Goal: Complete application form: Complete application form

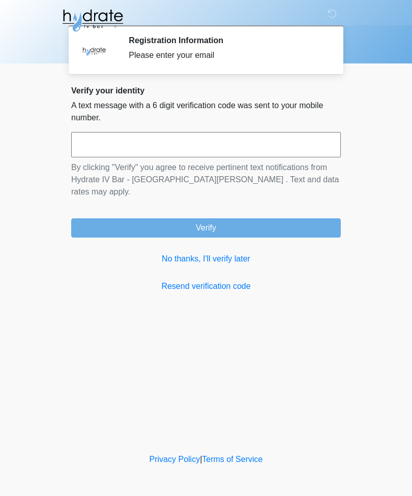
click at [299, 144] on input "text" at bounding box center [205, 144] width 269 height 25
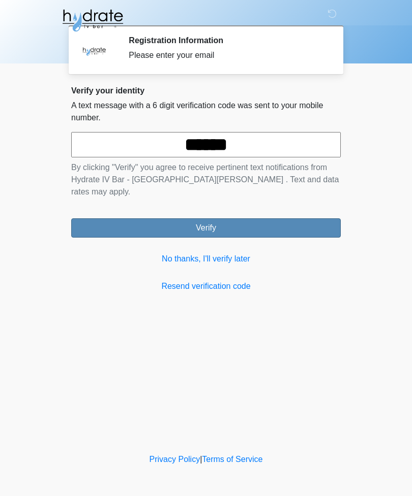
type input "******"
click at [257, 224] on button "Verify" at bounding box center [205, 227] width 269 height 19
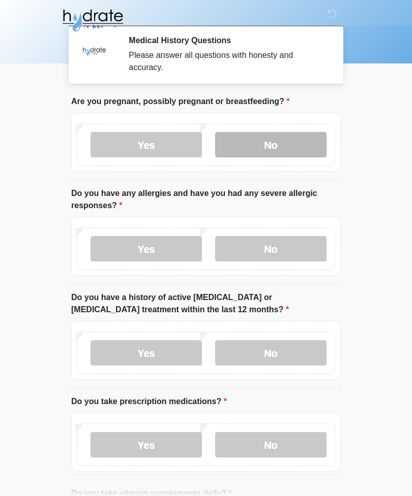
click at [274, 141] on label "No" at bounding box center [270, 144] width 111 height 25
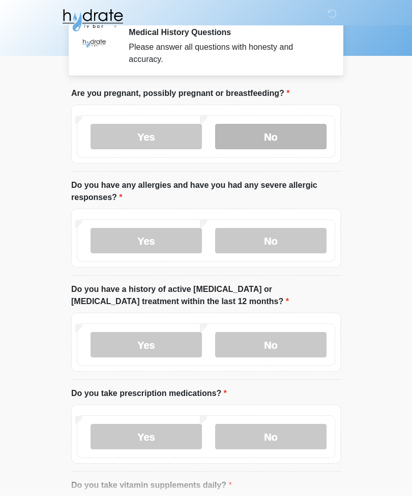
scroll to position [8, 0]
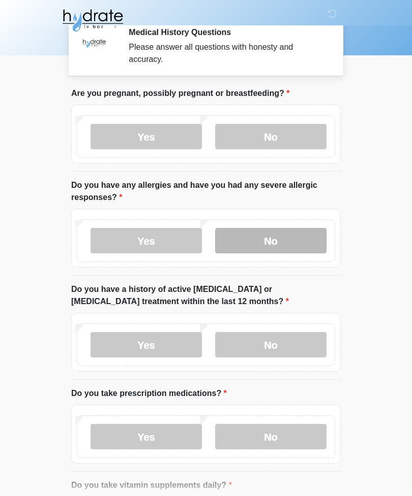
click at [299, 245] on label "No" at bounding box center [270, 240] width 111 height 25
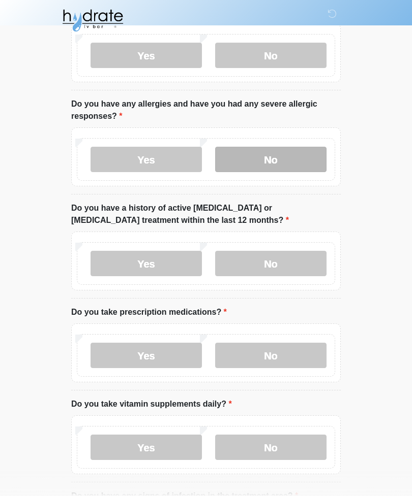
scroll to position [90, 0]
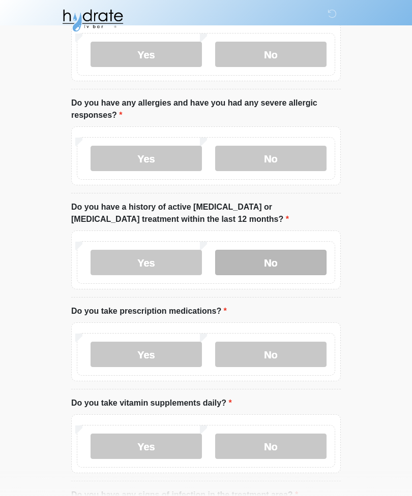
click at [305, 260] on label "No" at bounding box center [270, 262] width 111 height 25
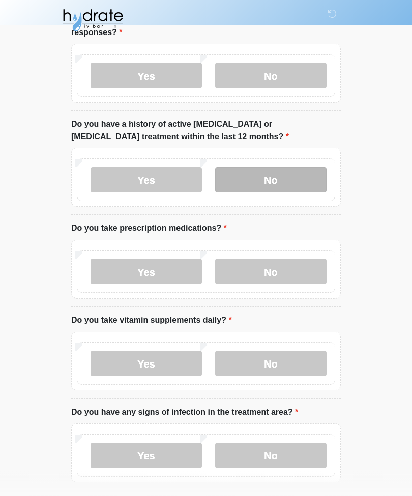
scroll to position [173, 0]
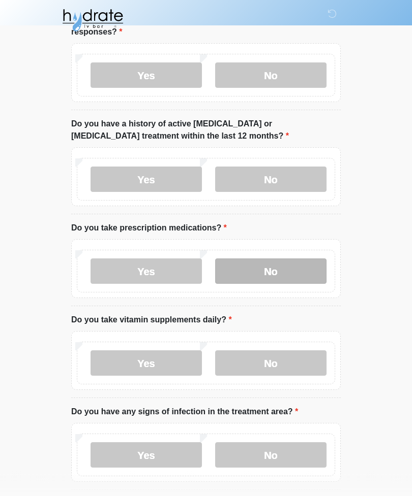
click at [300, 267] on label "No" at bounding box center [270, 271] width 111 height 25
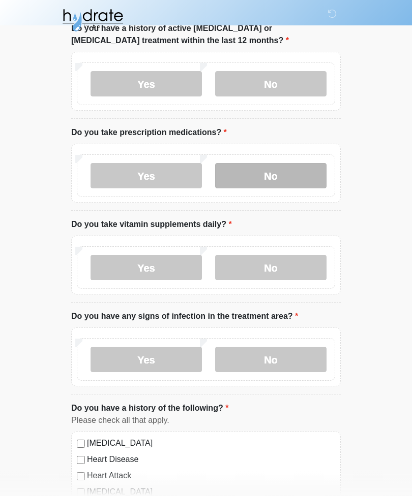
scroll to position [269, 0]
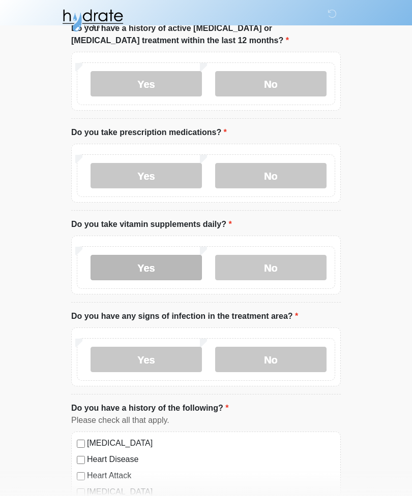
click at [106, 273] on label "Yes" at bounding box center [145, 267] width 111 height 25
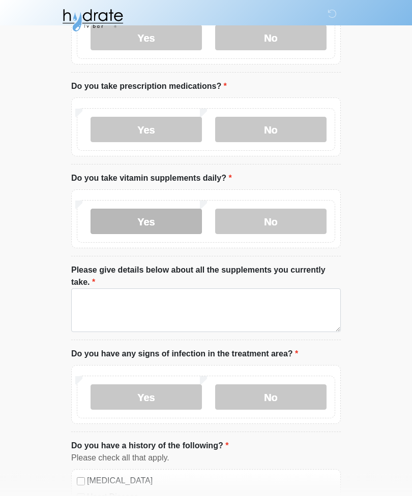
scroll to position [316, 0]
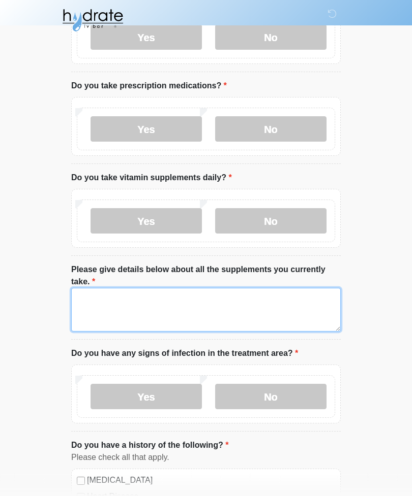
click at [307, 317] on textarea "Please give details below about all the supplements you currently take." at bounding box center [205, 311] width 269 height 44
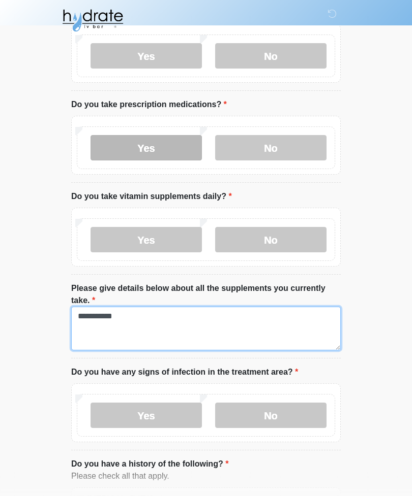
type textarea "**********"
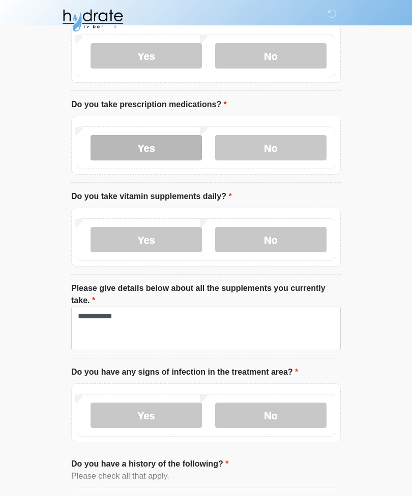
click at [119, 149] on label "Yes" at bounding box center [145, 147] width 111 height 25
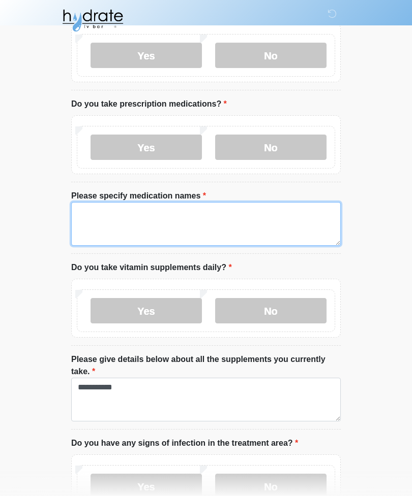
click at [88, 218] on textarea "Please specify medication names" at bounding box center [205, 224] width 269 height 44
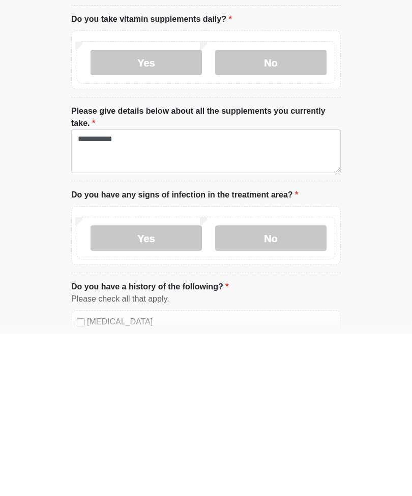
scroll to position [385, 0]
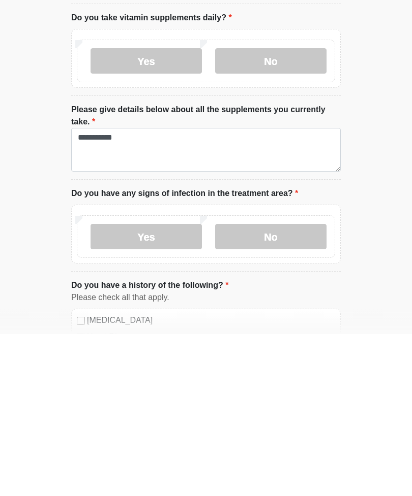
type textarea "***"
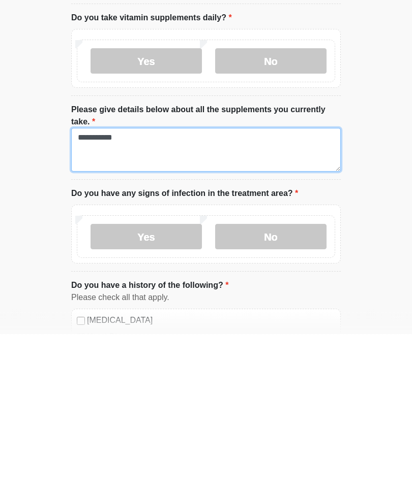
click at [154, 291] on textarea "**********" at bounding box center [205, 313] width 269 height 44
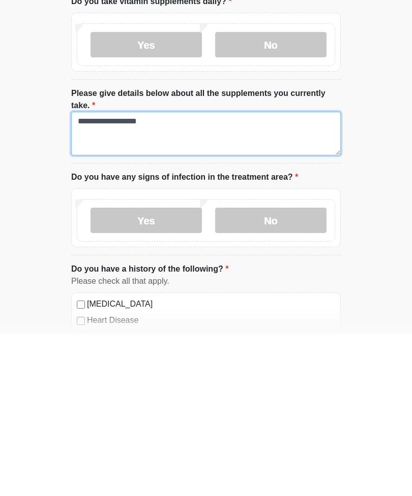
scroll to position [402, 0]
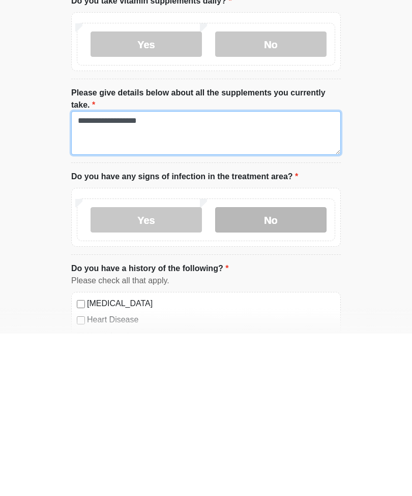
type textarea "**********"
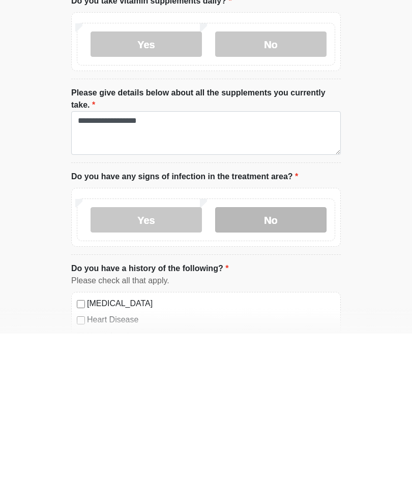
click at [291, 370] on label "No" at bounding box center [270, 382] width 111 height 25
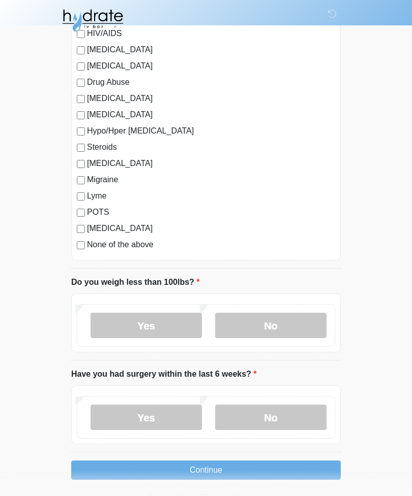
scroll to position [1147, 0]
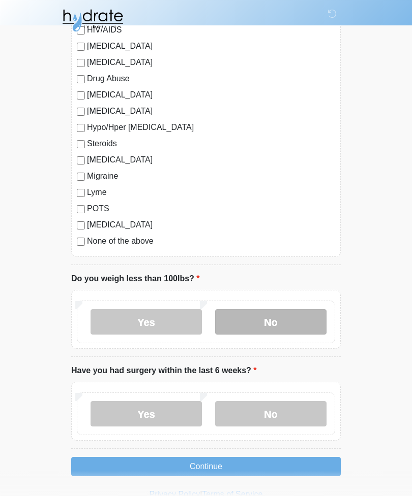
click at [301, 316] on label "No" at bounding box center [270, 321] width 111 height 25
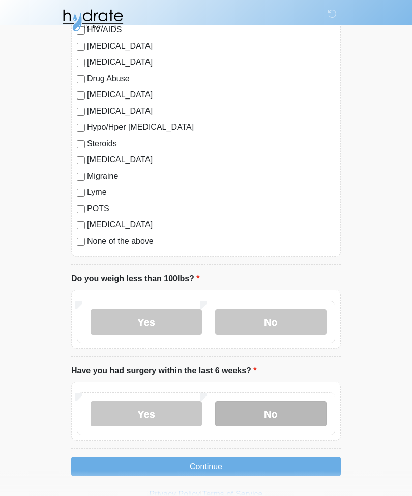
click at [294, 416] on label "No" at bounding box center [270, 413] width 111 height 25
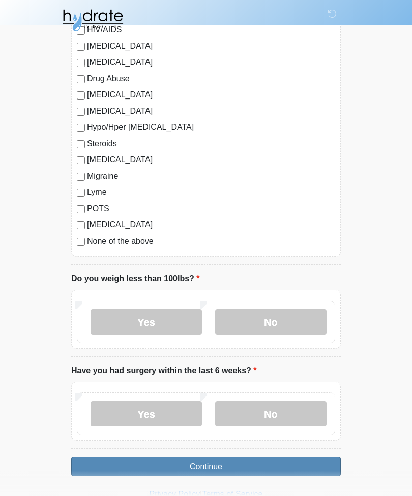
click at [307, 465] on button "Continue" at bounding box center [205, 466] width 269 height 19
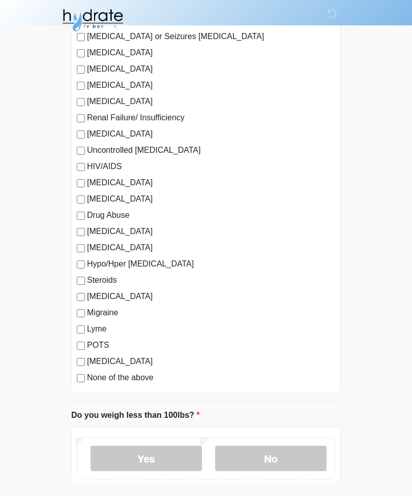
scroll to position [1011, 0]
click at [298, 455] on label "No" at bounding box center [270, 458] width 111 height 25
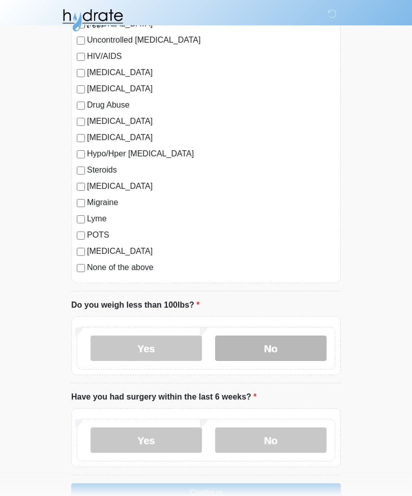
scroll to position [1147, 0]
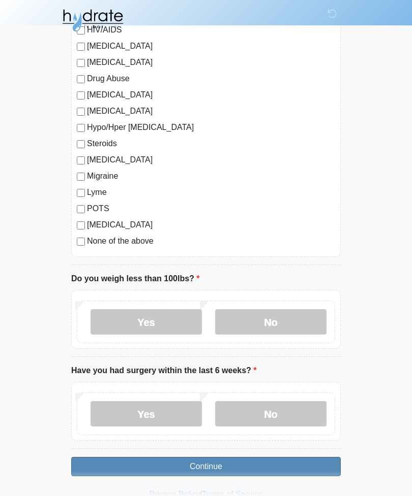
click at [274, 464] on button "Continue" at bounding box center [205, 466] width 269 height 19
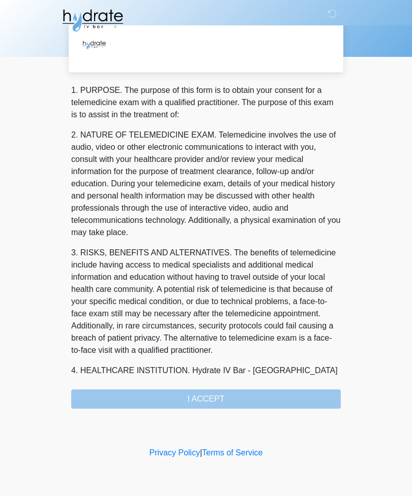
scroll to position [0, 0]
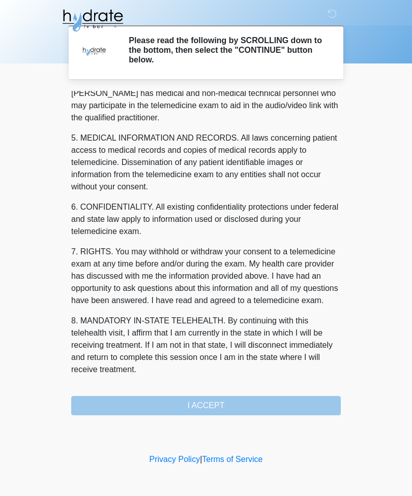
click at [269, 407] on div "1. PURPOSE. The purpose of this form is to obtain your consent for a telemedici…" at bounding box center [205, 253] width 269 height 325
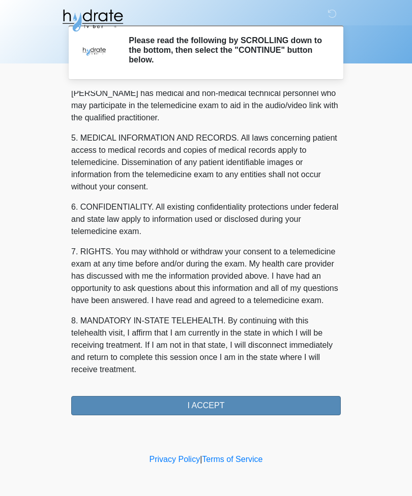
click at [264, 399] on button "I ACCEPT" at bounding box center [205, 405] width 269 height 19
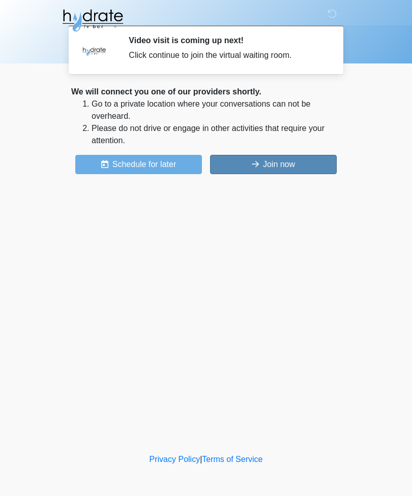
click at [307, 165] on button "Join now" at bounding box center [273, 164] width 127 height 19
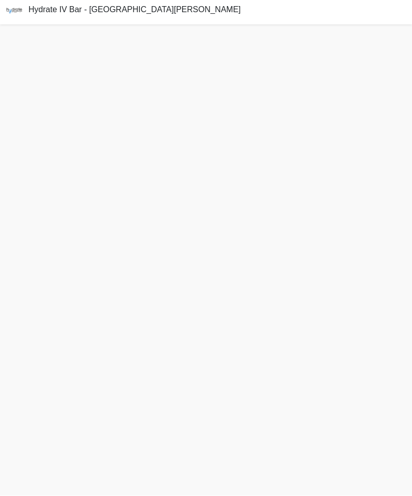
scroll to position [5, 0]
